Goal: Task Accomplishment & Management: Manage account settings

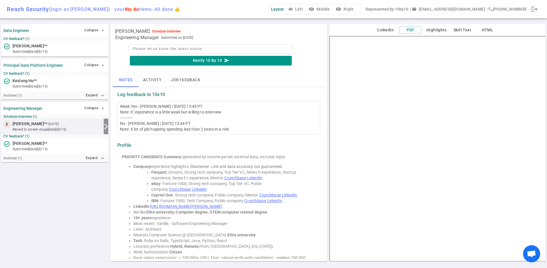
click at [58, 127] on small "moved to Screen stage [DATE] (8/15)" at bounding box center [57, 129] width 89 height 5
drag, startPoint x: 115, startPoint y: 32, endPoint x: 154, endPoint y: 31, distance: 38.5
click at [150, 31] on span "[PERSON_NAME]" at bounding box center [132, 31] width 35 height 6
copy span "[PERSON_NAME]"
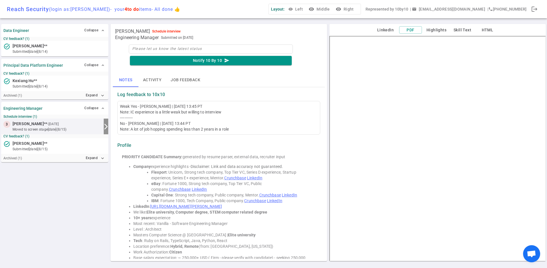
click at [387, 29] on button "LinkedIn" at bounding box center [385, 29] width 23 height 7
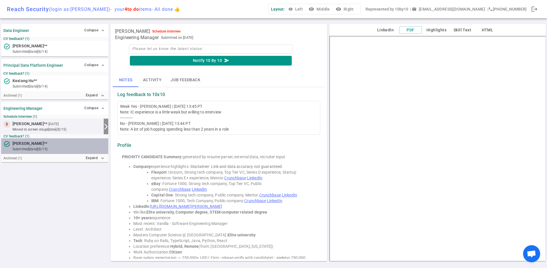
click at [52, 146] on small "submitted [DATE] (8/15)" at bounding box center [59, 148] width 93 height 5
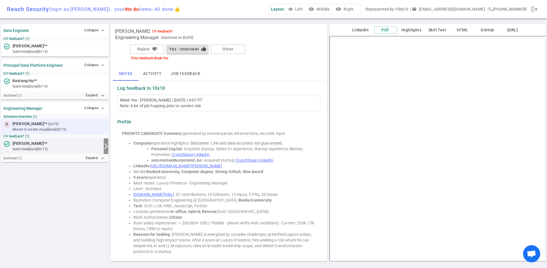
click at [53, 125] on small "- [DATE]" at bounding box center [52, 123] width 11 height 5
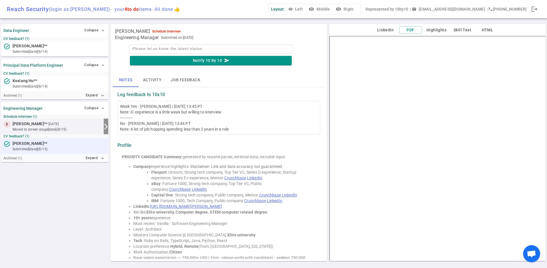
click at [35, 146] on span "[PERSON_NAME] **" at bounding box center [30, 143] width 35 height 6
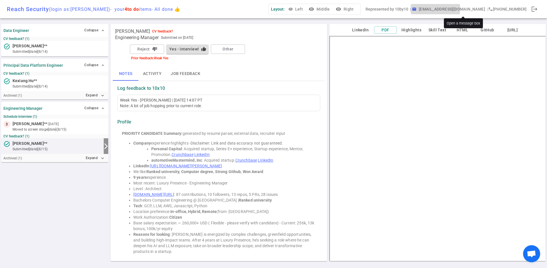
drag, startPoint x: 446, startPoint y: 9, endPoint x: 482, endPoint y: 9, distance: 35.9
click at [482, 9] on button "email [EMAIL_ADDRESS][DOMAIN_NAME]" at bounding box center [449, 9] width 77 height 11
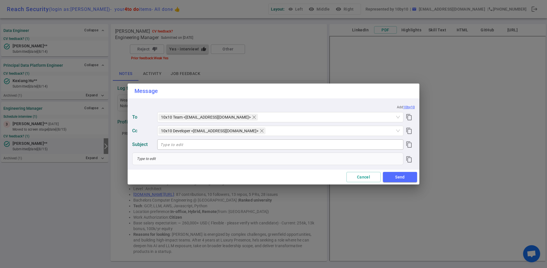
click at [482, 9] on div "Message Add 10by10 To 10x10 Team <[EMAIL_ADDRESS][DOMAIN_NAME]> content_copy Cc…" at bounding box center [273, 134] width 547 height 268
click at [207, 116] on span "10x10 Team <[EMAIL_ADDRESS][DOMAIN_NAME]>" at bounding box center [206, 117] width 90 height 6
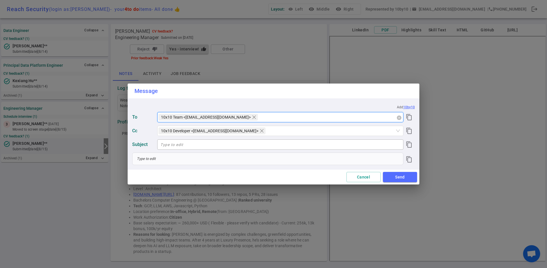
click at [190, 114] on span "10x10 Team <[EMAIL_ADDRESS][DOMAIN_NAME]>" at bounding box center [206, 117] width 90 height 6
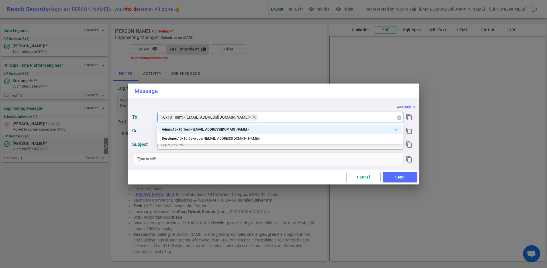
click at [190, 114] on span "10x10 Team <[EMAIL_ADDRESS][DOMAIN_NAME]>" at bounding box center [206, 117] width 90 height 6
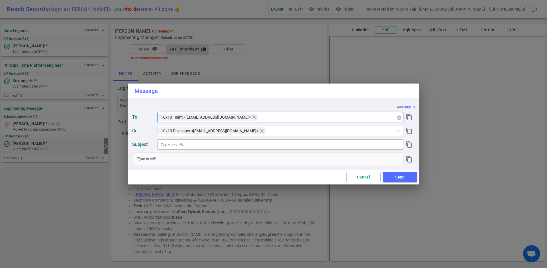
click at [190, 114] on span "10x10 Team <[EMAIL_ADDRESS][DOMAIN_NAME]>" at bounding box center [206, 117] width 90 height 6
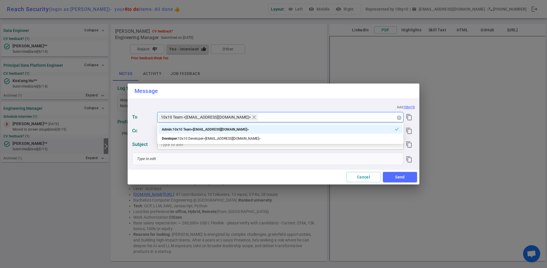
click at [190, 115] on span "10x10 Team <[EMAIL_ADDRESS][DOMAIN_NAME]>" at bounding box center [206, 117] width 90 height 6
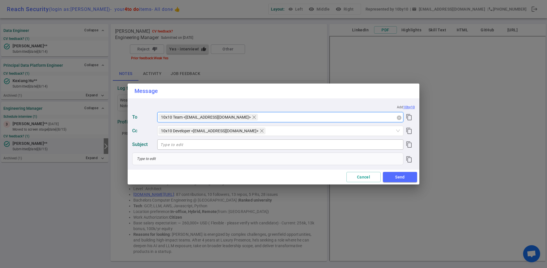
click at [190, 115] on span "10x10 Team <[EMAIL_ADDRESS][DOMAIN_NAME]>" at bounding box center [206, 117] width 90 height 6
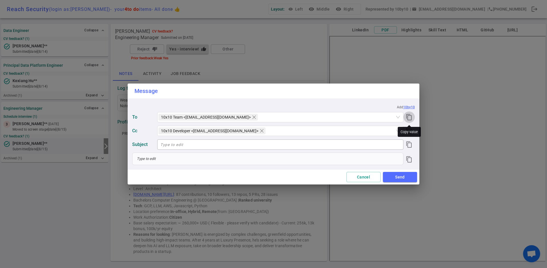
click at [408, 118] on icon "content_copy" at bounding box center [409, 117] width 7 height 7
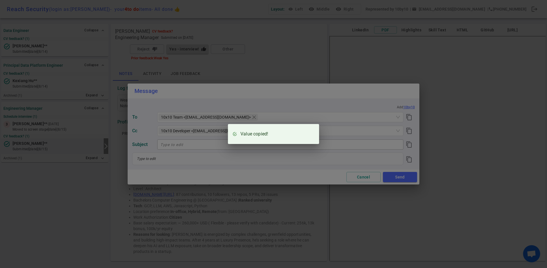
click at [354, 178] on div "Value copied!" at bounding box center [273, 134] width 547 height 268
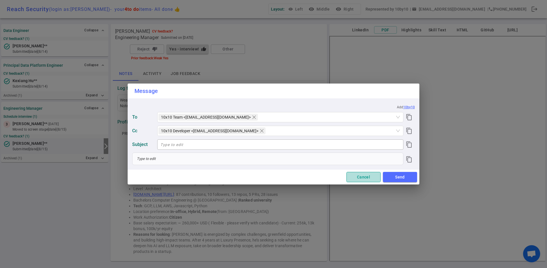
click at [357, 178] on button "Cancel" at bounding box center [363, 177] width 34 height 11
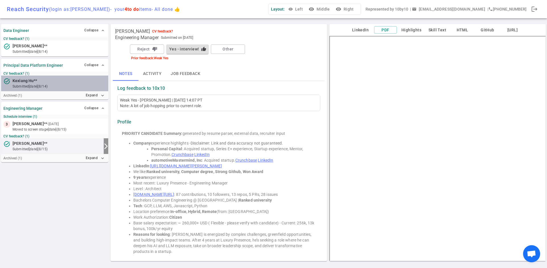
click at [42, 85] on small "submitted [DATE] (8/14)" at bounding box center [59, 86] width 93 height 5
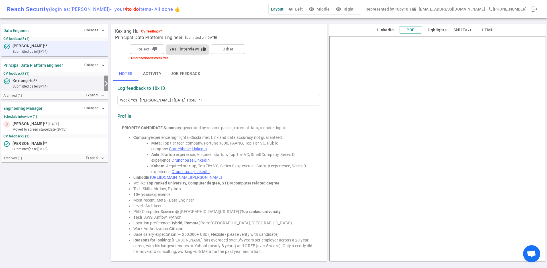
click at [42, 49] on small "submitted [DATE] (8/14)" at bounding box center [59, 51] width 93 height 5
